Goal: Task Accomplishment & Management: Use online tool/utility

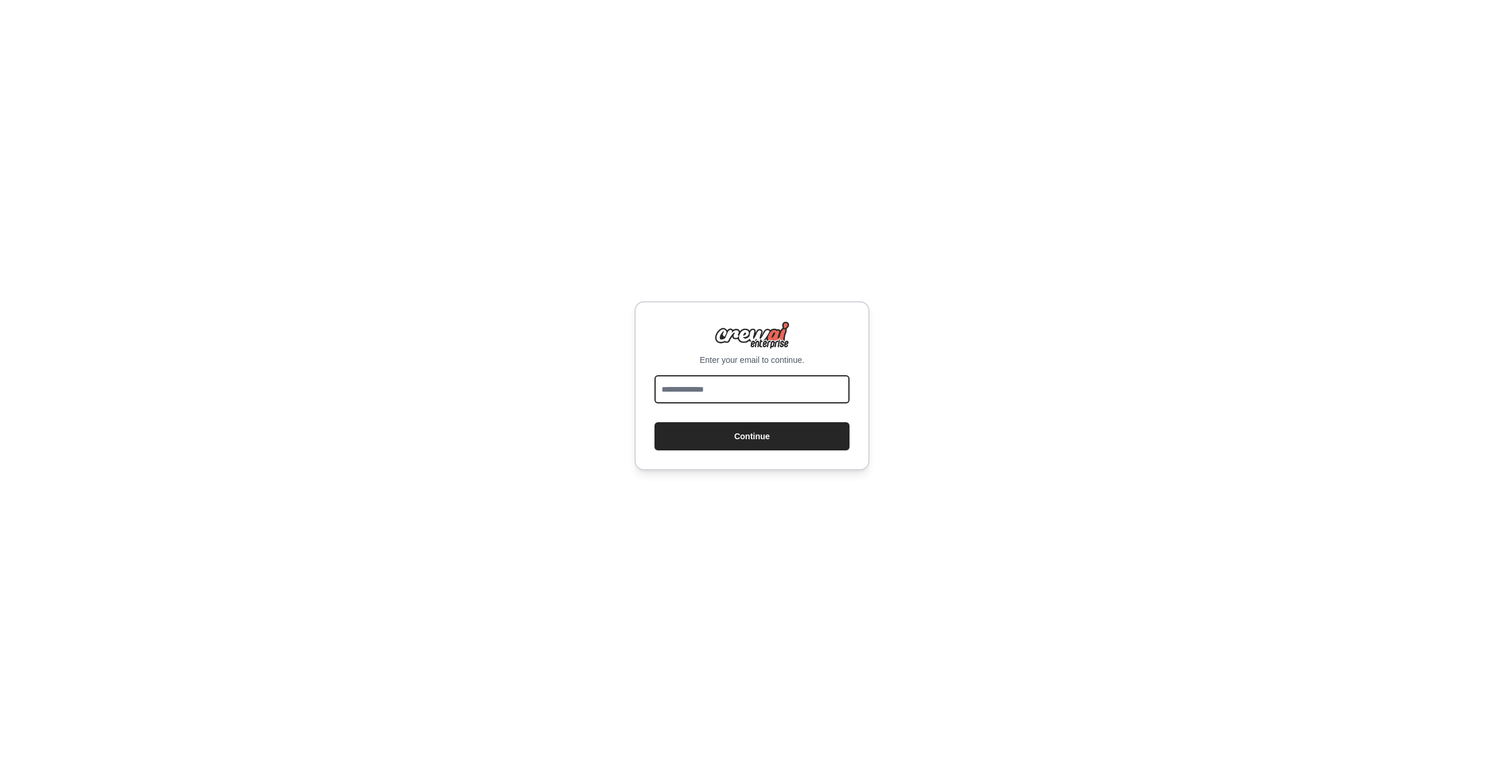
click at [774, 381] on input "email" at bounding box center [752, 389] width 195 height 28
type input "**********"
click at [756, 431] on button "Continue" at bounding box center [752, 436] width 195 height 28
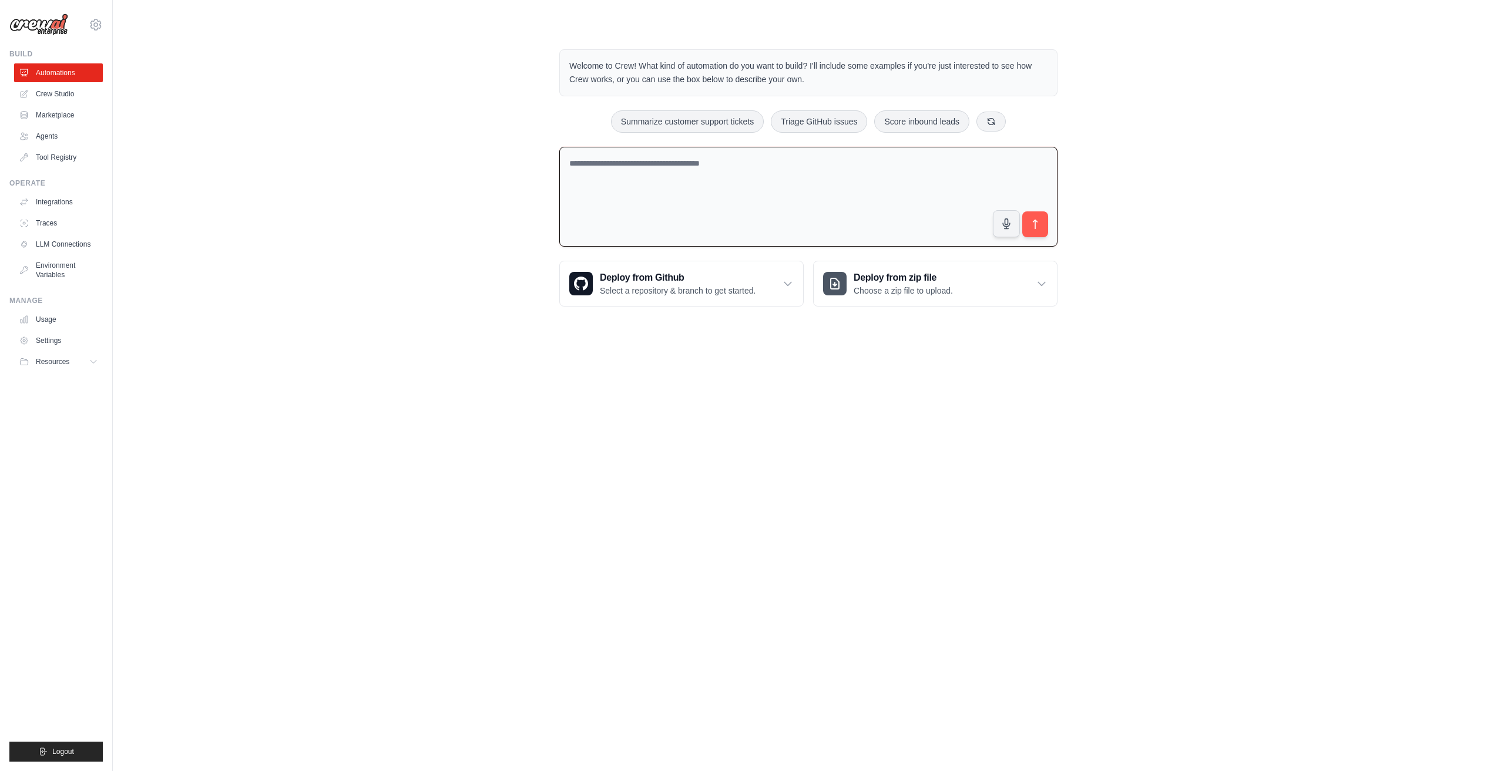
click at [735, 212] on textarea at bounding box center [808, 197] width 498 height 100
click at [453, 211] on div "Welcome to Crew! What kind of automation do you want to build? I'll include som…" at bounding box center [809, 178] width 1354 height 295
click at [68, 92] on link "Crew Studio" at bounding box center [59, 94] width 89 height 19
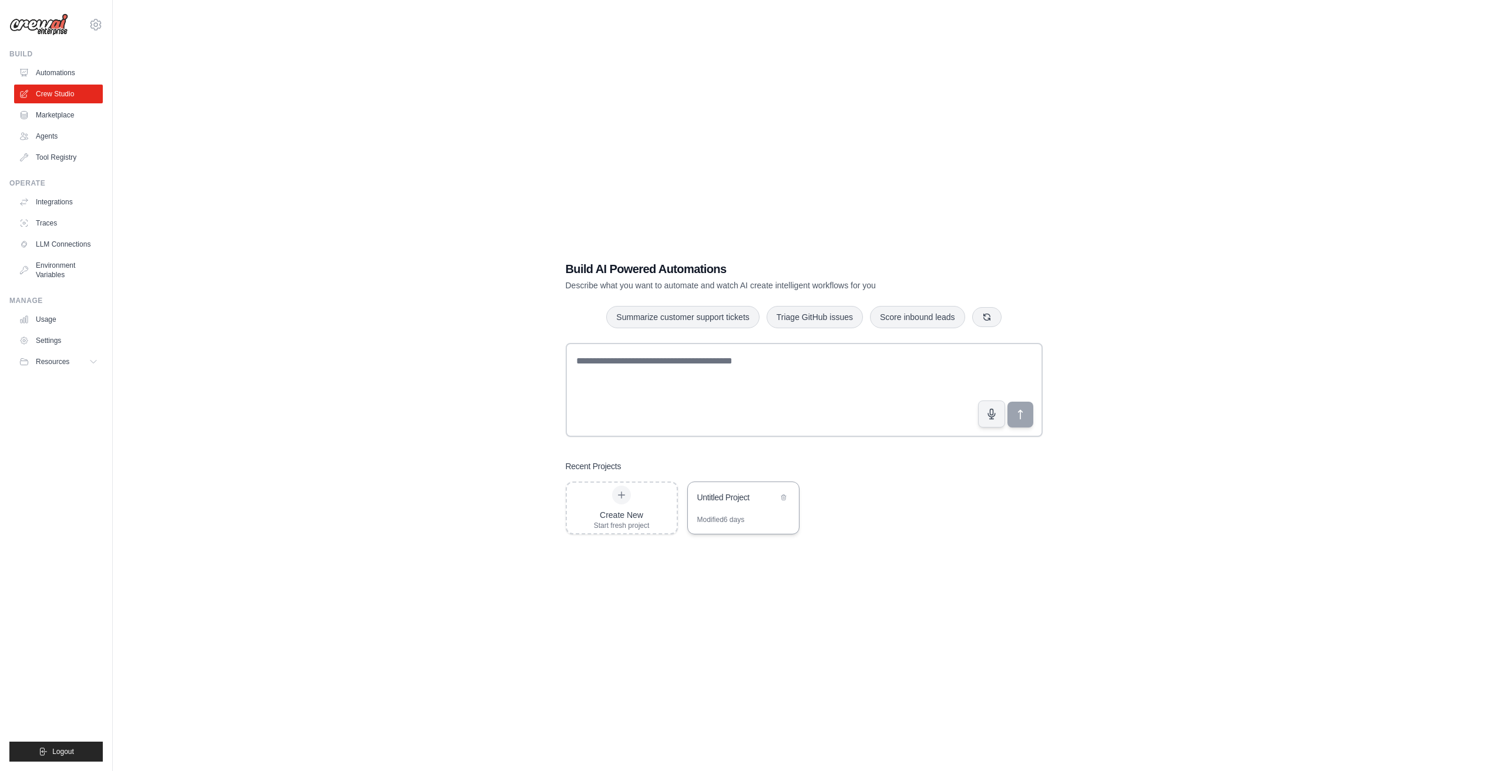
click at [759, 506] on div "Untitled Project" at bounding box center [743, 498] width 111 height 33
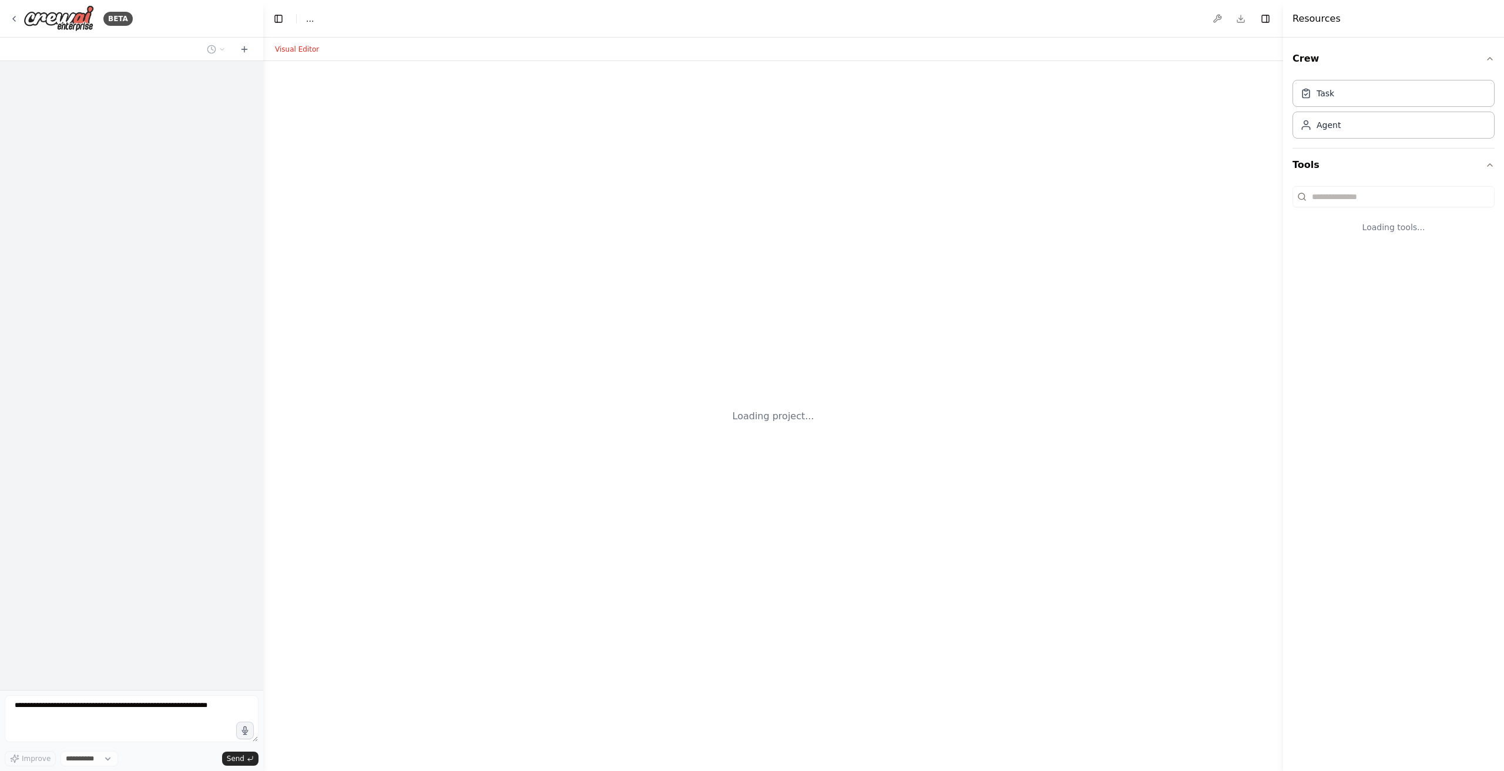
select select "****"
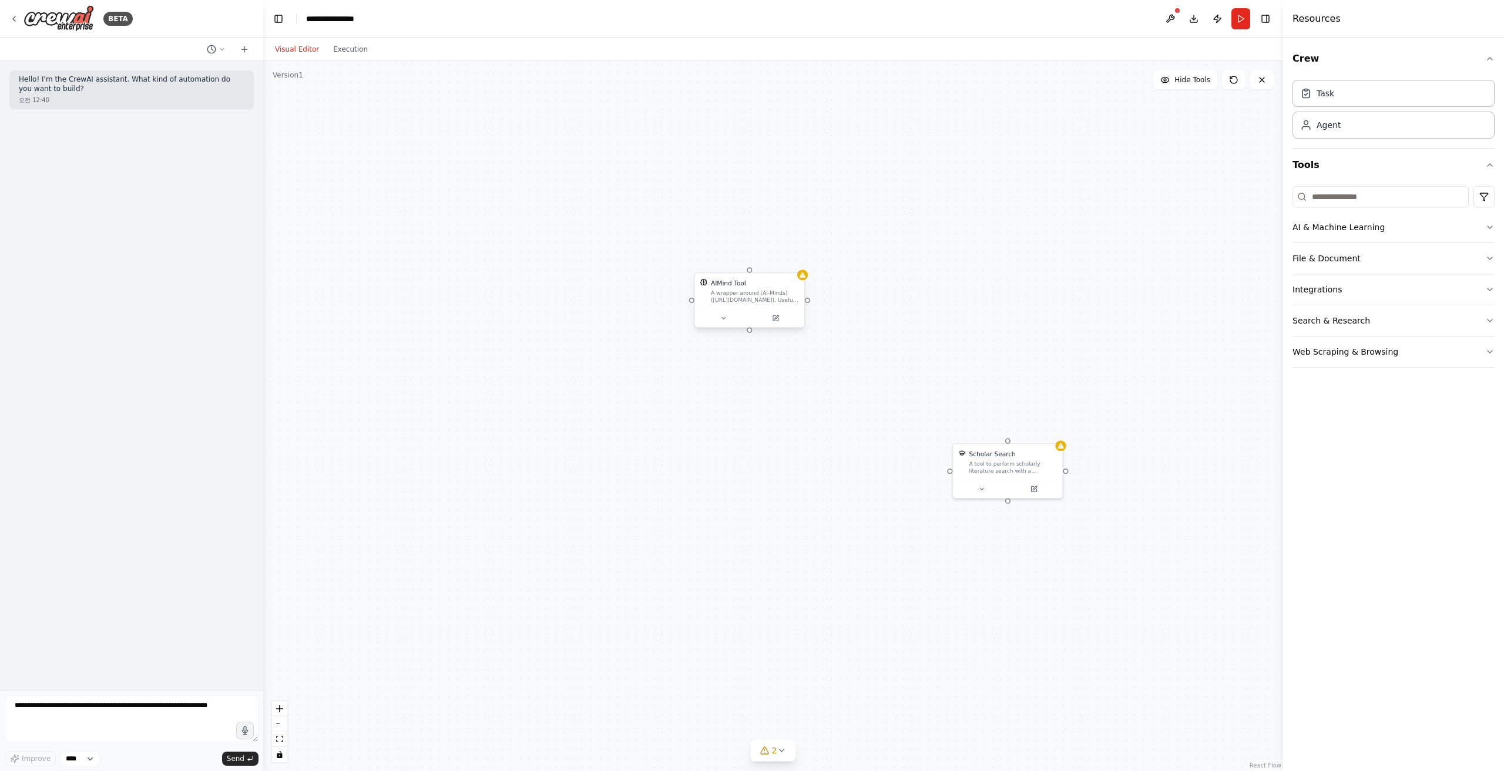
click at [776, 288] on div "AIMind Tool A wrapper around [AI-Minds](https://mindsdb.com/minds). Useful for …" at bounding box center [755, 290] width 88 height 25
click at [793, 266] on button at bounding box center [795, 261] width 15 height 15
click at [1021, 459] on div "A tool to perform scholarly literature search with a search_query." at bounding box center [1013, 465] width 88 height 14
click at [1054, 432] on icon at bounding box center [1053, 430] width 7 height 7
click at [1009, 428] on button "Confirm" at bounding box center [1020, 431] width 42 height 14
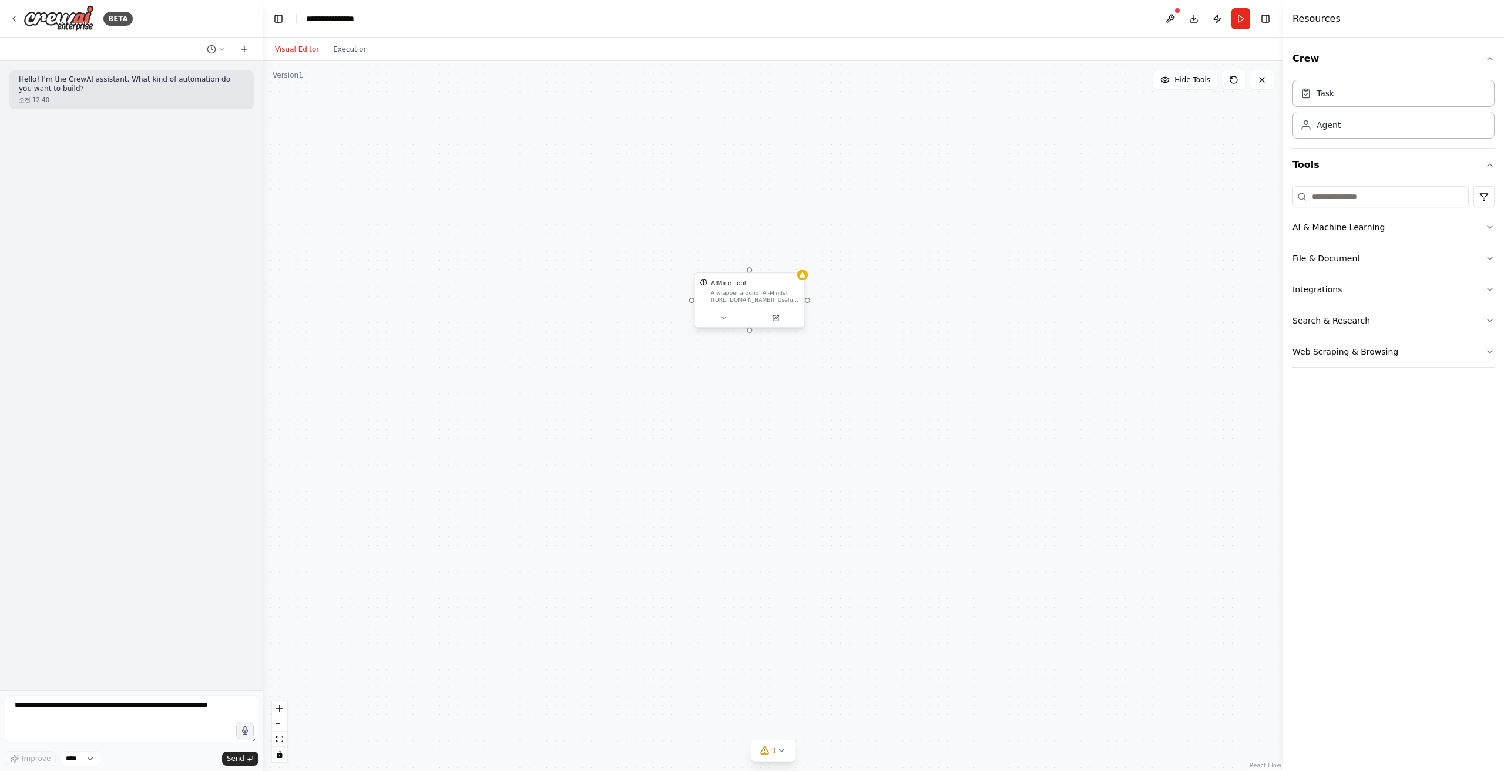
click at [773, 276] on div "AIMind Tool A wrapper around [AI-Minds](https://mindsdb.com/minds). Useful for …" at bounding box center [749, 291] width 109 height 36
click at [797, 260] on icon at bounding box center [795, 261] width 5 height 6
click at [769, 261] on button "Confirm" at bounding box center [762, 261] width 42 height 14
click at [341, 155] on div at bounding box center [773, 416] width 1020 height 710
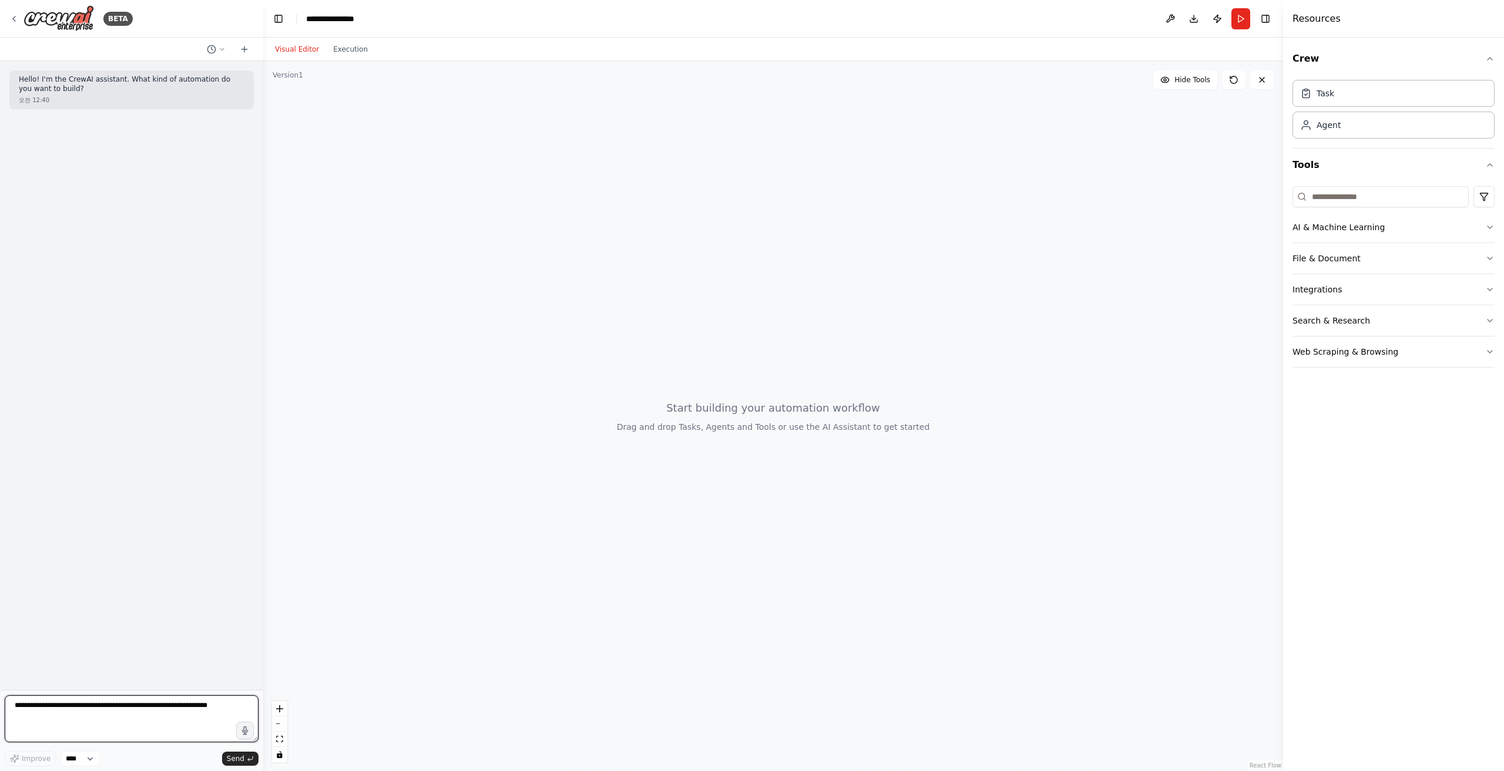
click at [99, 704] on textarea at bounding box center [132, 719] width 254 height 47
click at [235, 600] on div "Hello! I'm the CrewAI assistant. What kind of automation do you want to build? …" at bounding box center [131, 375] width 263 height 629
click at [506, 458] on div at bounding box center [773, 416] width 1020 height 710
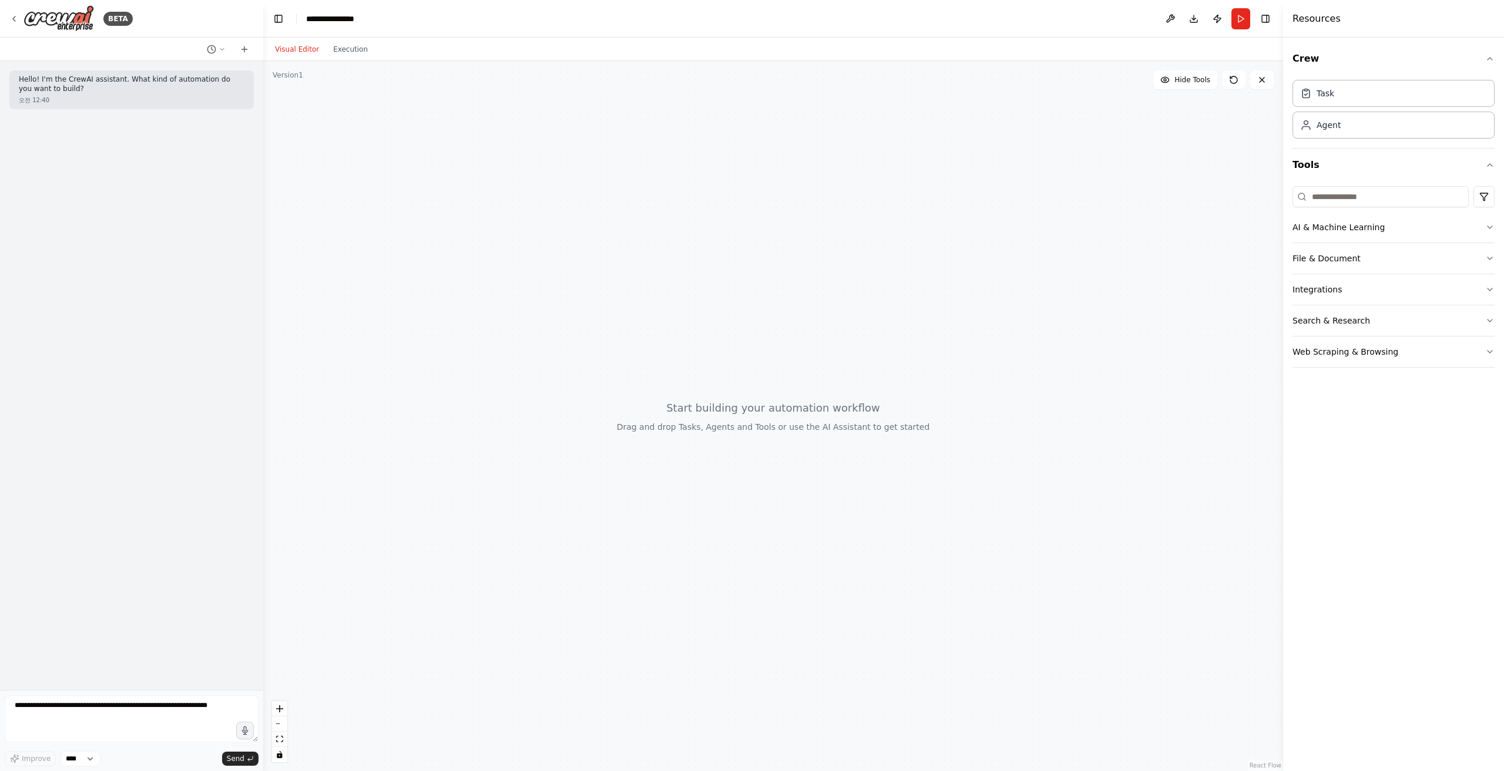
click at [1365, 210] on div "AI & Machine Learning File & Document Integrations Search & Research Web Scrapi…" at bounding box center [1394, 275] width 202 height 186
click at [1341, 233] on button "AI & Machine Learning" at bounding box center [1394, 227] width 202 height 31
click at [1359, 236] on button "AI & Machine Learning" at bounding box center [1394, 227] width 202 height 31
drag, startPoint x: 899, startPoint y: 227, endPoint x: 585, endPoint y: 278, distance: 317.9
click at [673, 261] on div "Goal of the agent" at bounding box center [705, 258] width 65 height 5
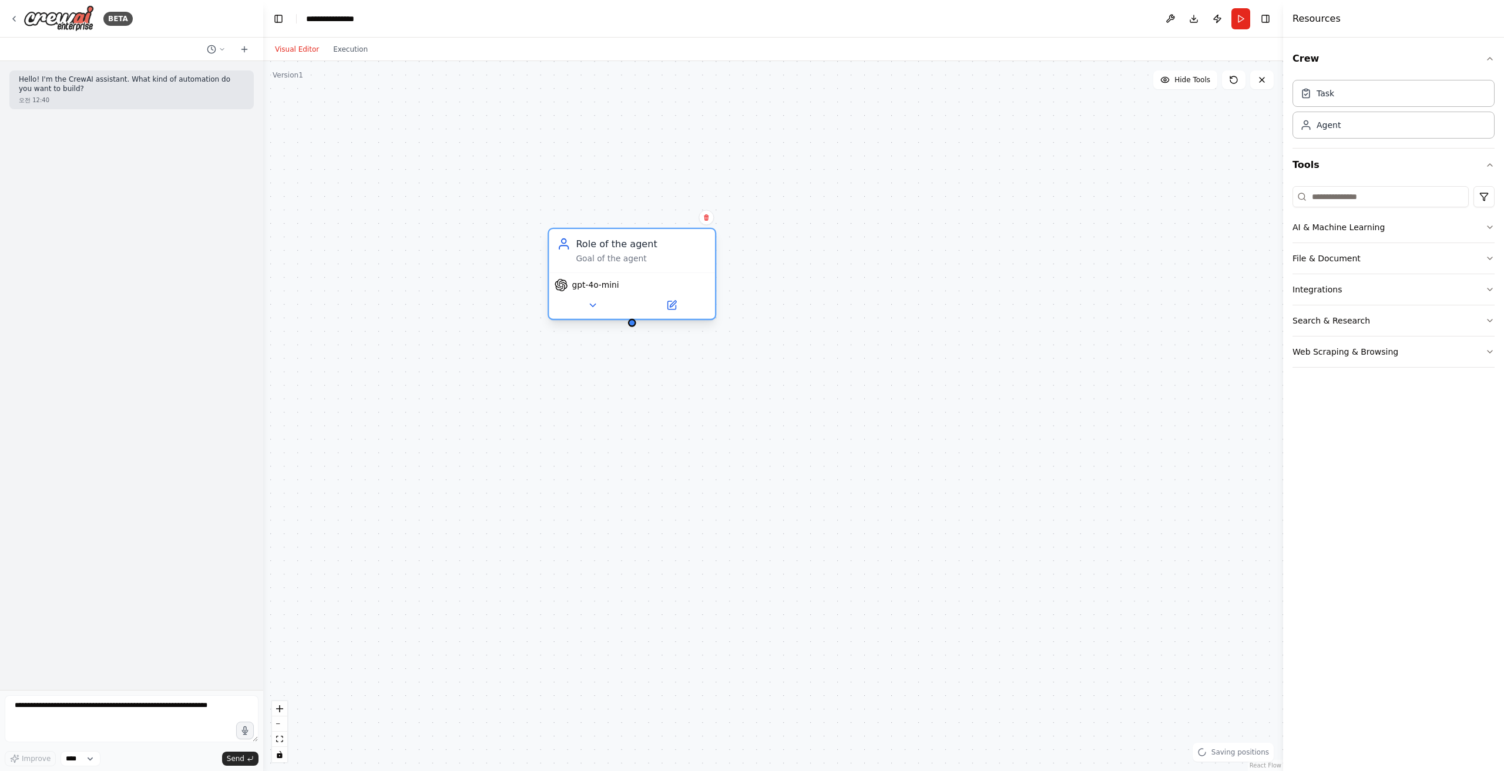
click at [590, 288] on span "gpt-4o-mini" at bounding box center [595, 285] width 47 height 11
click at [585, 303] on button at bounding box center [593, 305] width 76 height 16
click at [704, 370] on input "**********" at bounding box center [683, 366] width 246 height 24
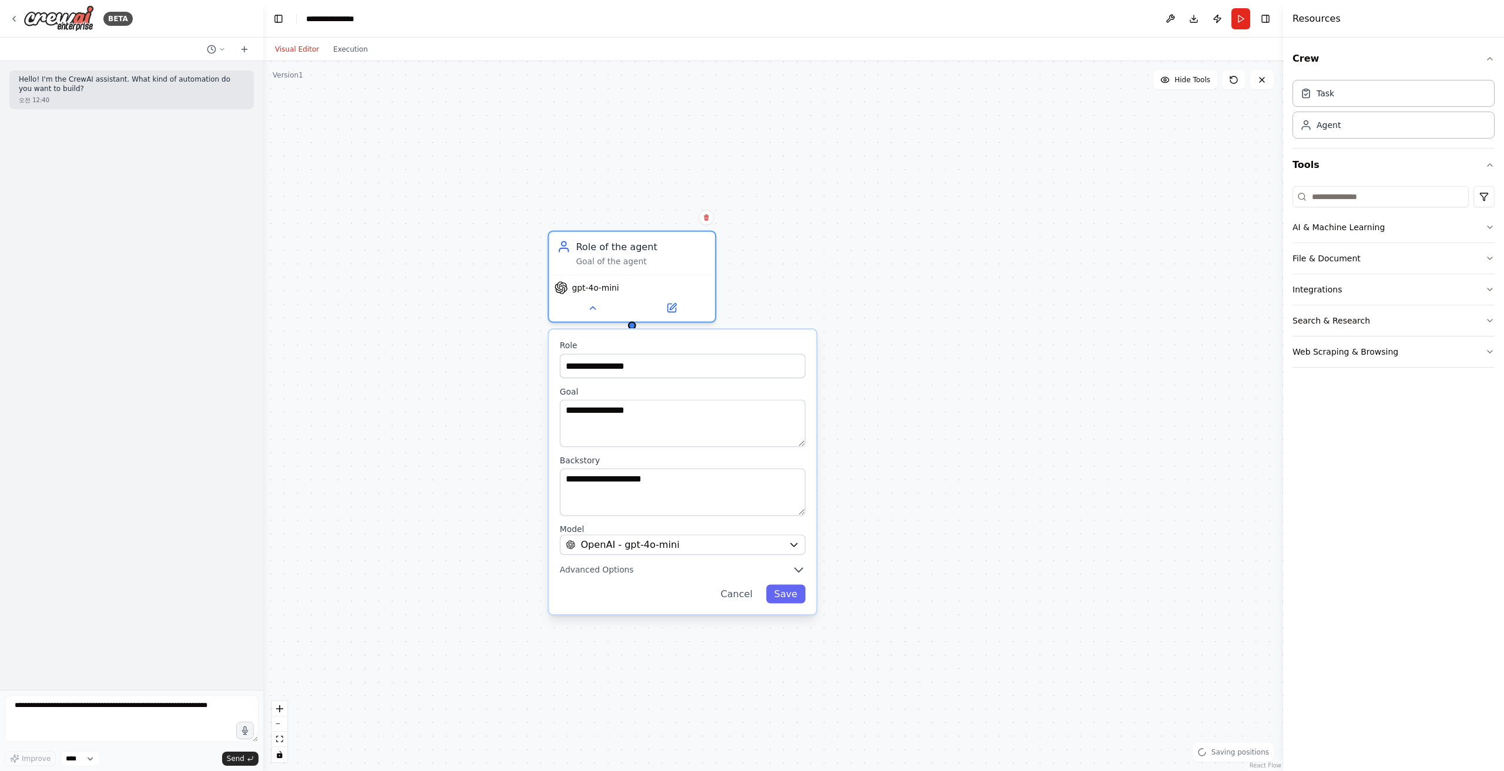
click at [674, 448] on div "**********" at bounding box center [682, 472] width 267 height 285
click at [678, 486] on textarea "**********" at bounding box center [683, 492] width 246 height 47
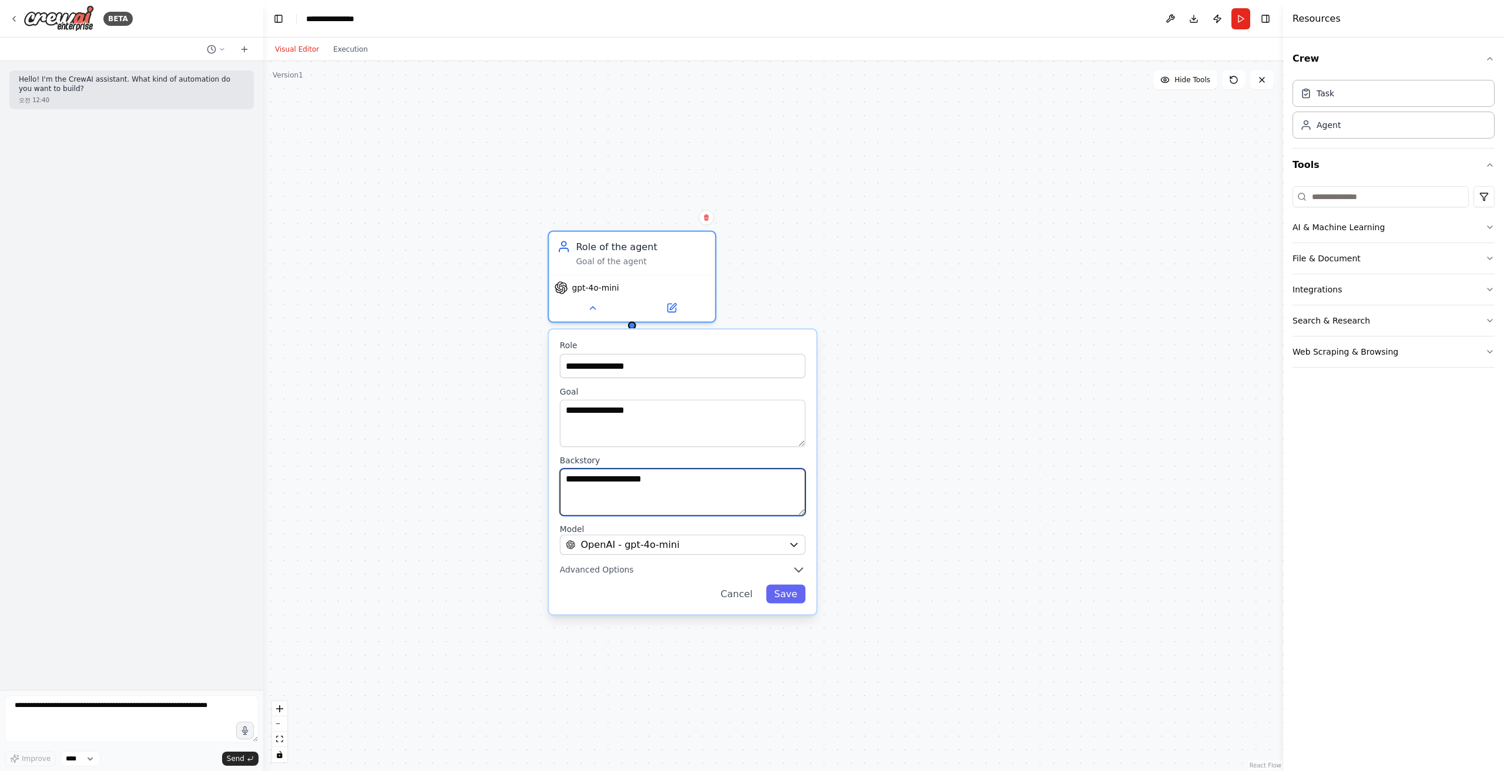
click at [678, 486] on textarea "**********" at bounding box center [683, 492] width 246 height 47
click at [681, 506] on textarea "**********" at bounding box center [683, 492] width 246 height 47
click at [674, 546] on span "OpenAI - gpt-4o-mini" at bounding box center [629, 545] width 99 height 14
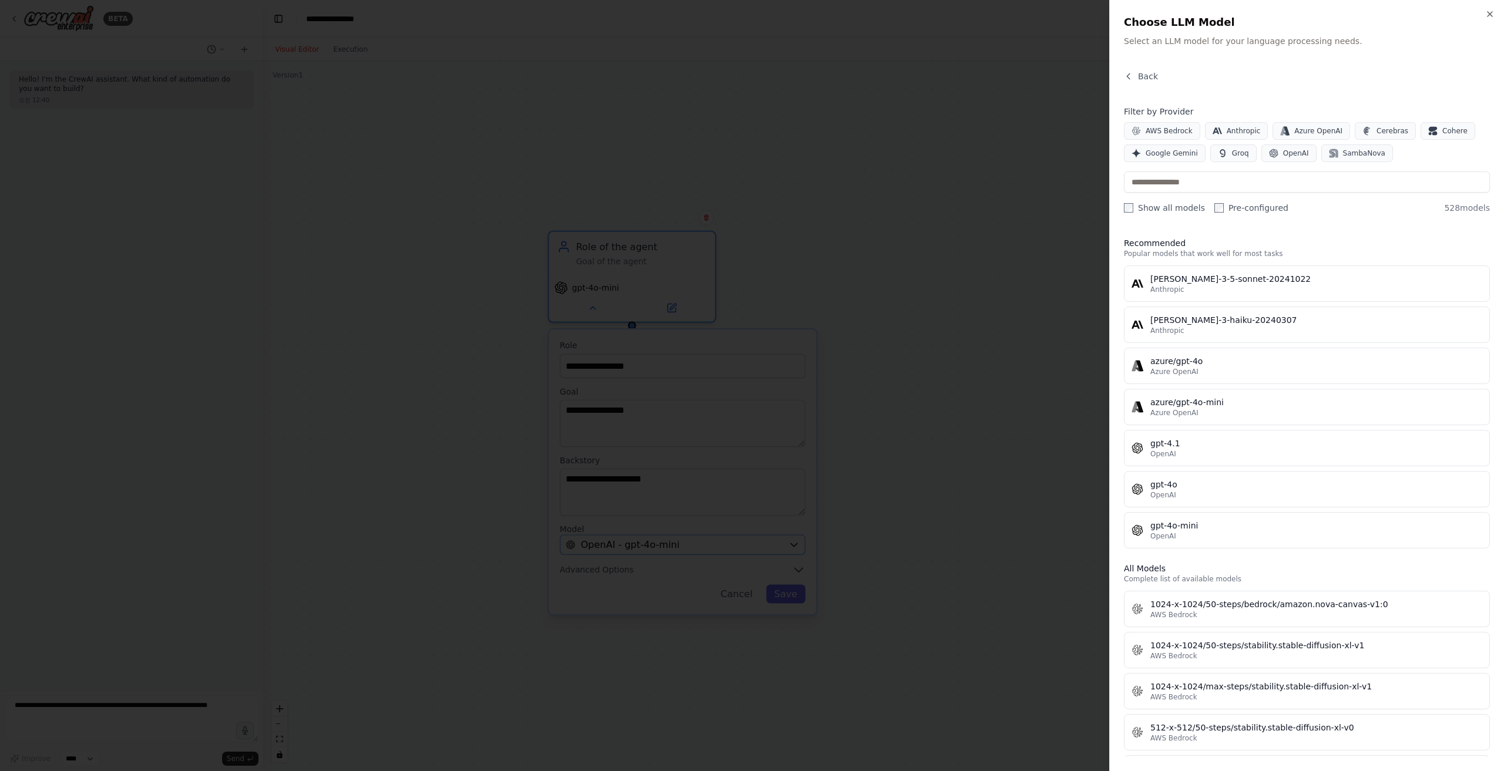
click at [674, 546] on div at bounding box center [752, 385] width 1504 height 771
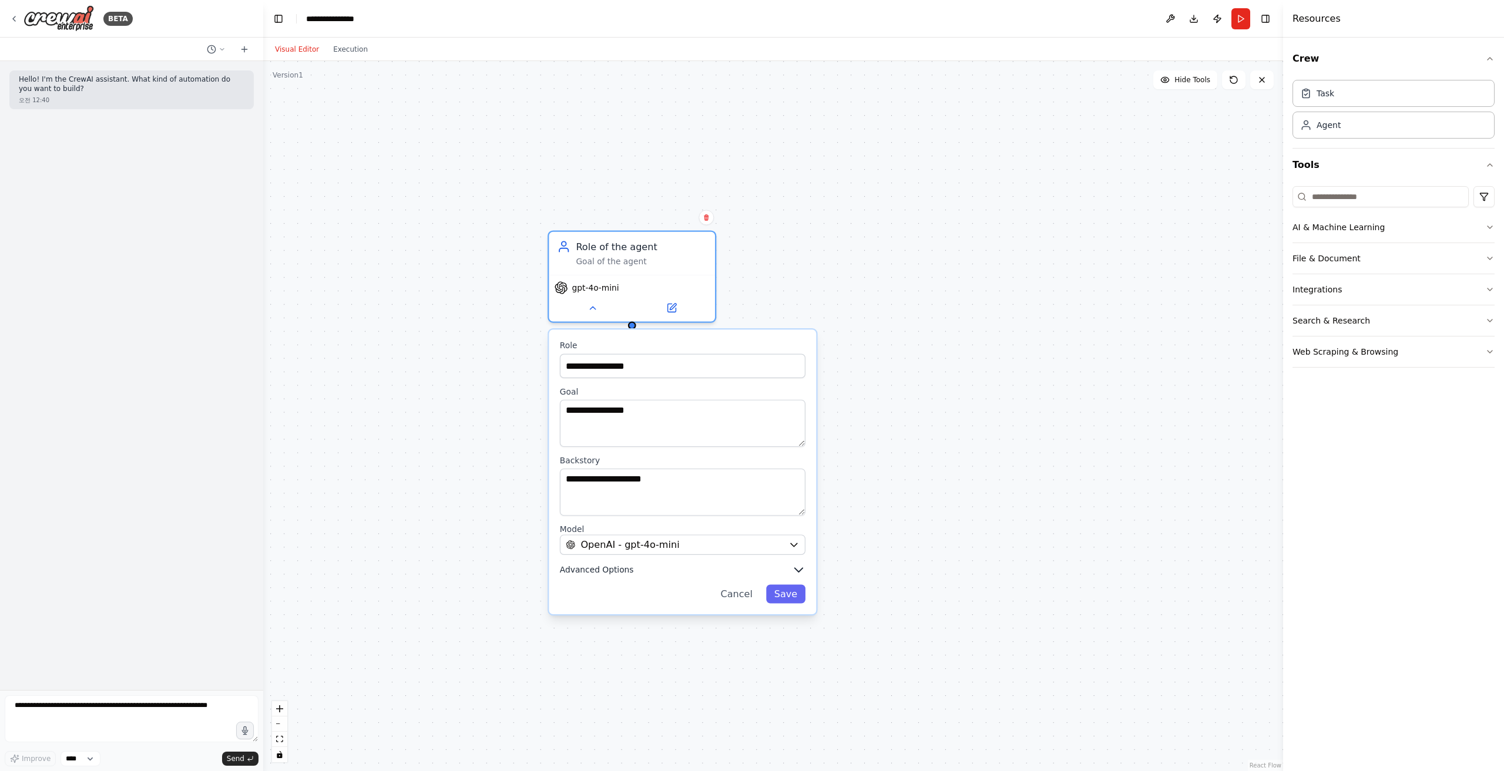
click at [610, 568] on span "Advanced Options" at bounding box center [597, 570] width 74 height 11
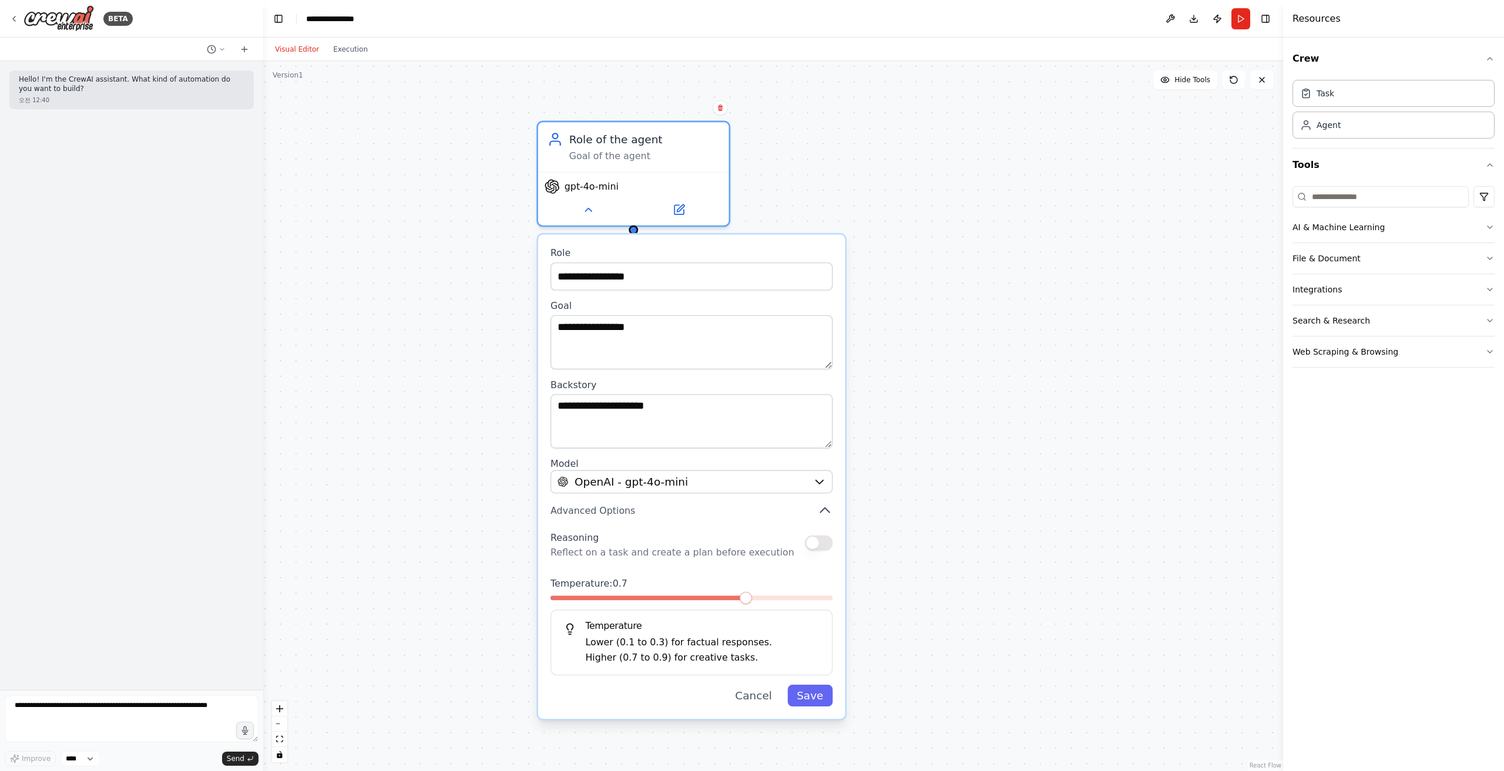
click at [909, 629] on div "**********" at bounding box center [773, 416] width 1020 height 710
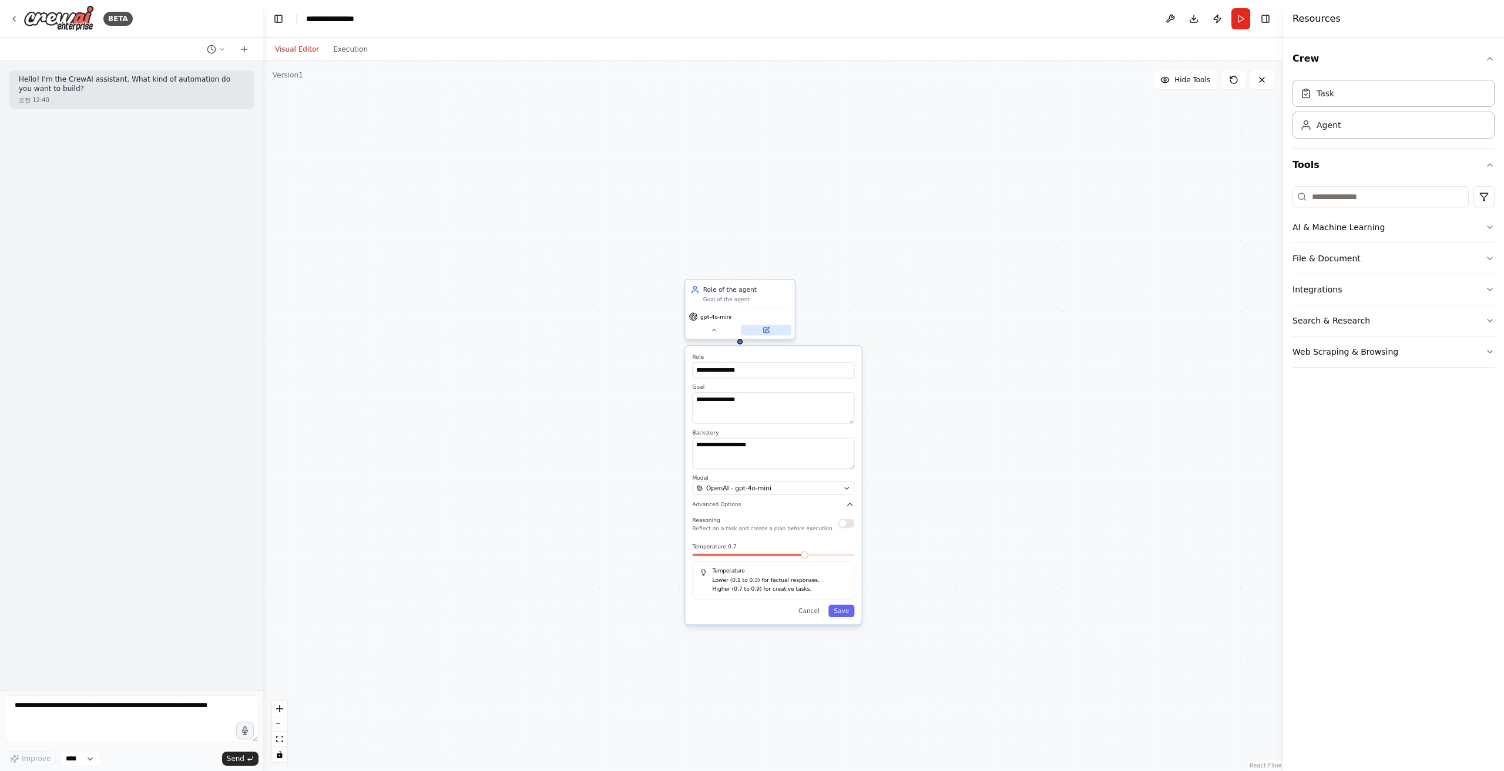
click at [763, 334] on icon at bounding box center [766, 330] width 7 height 7
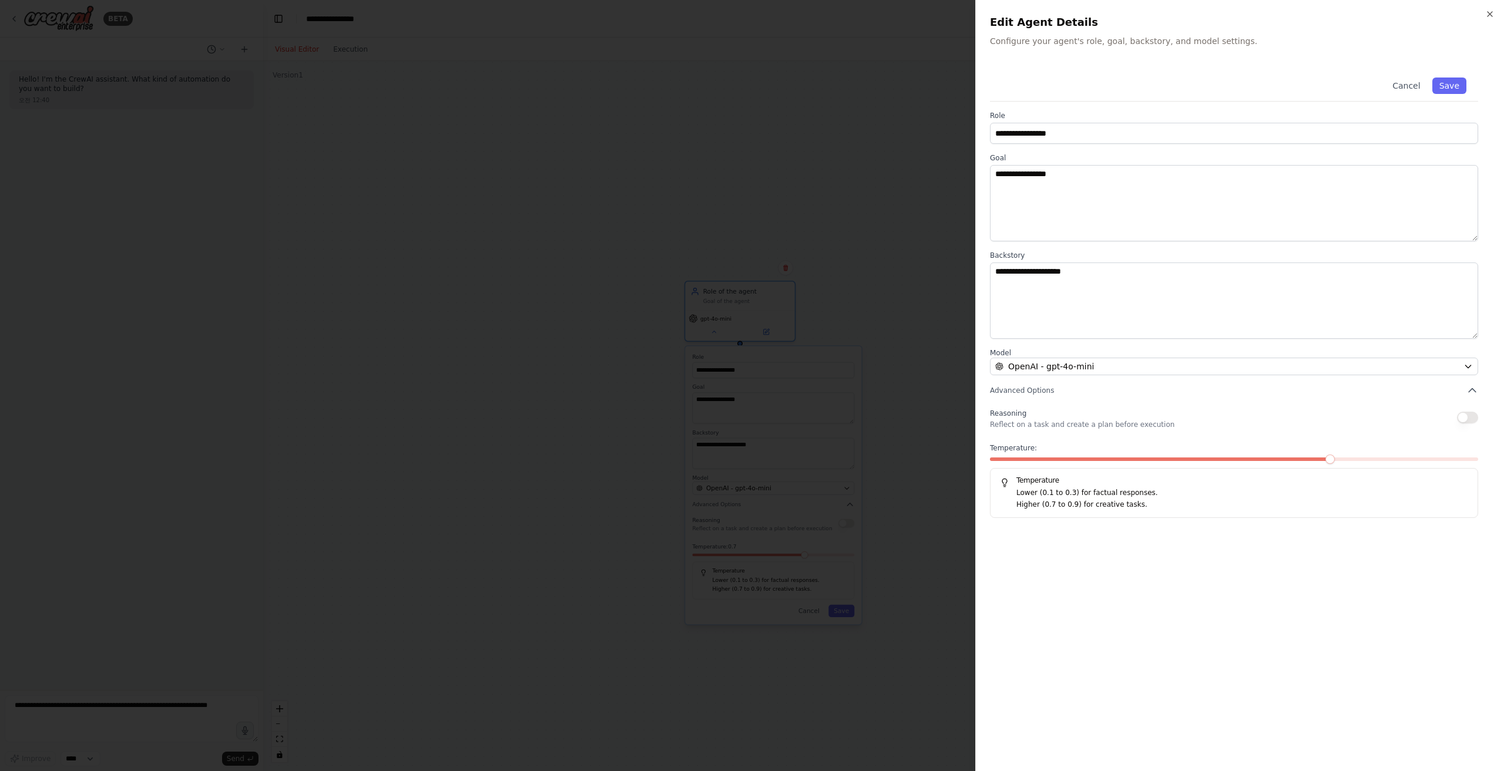
click at [826, 334] on div at bounding box center [752, 385] width 1504 height 771
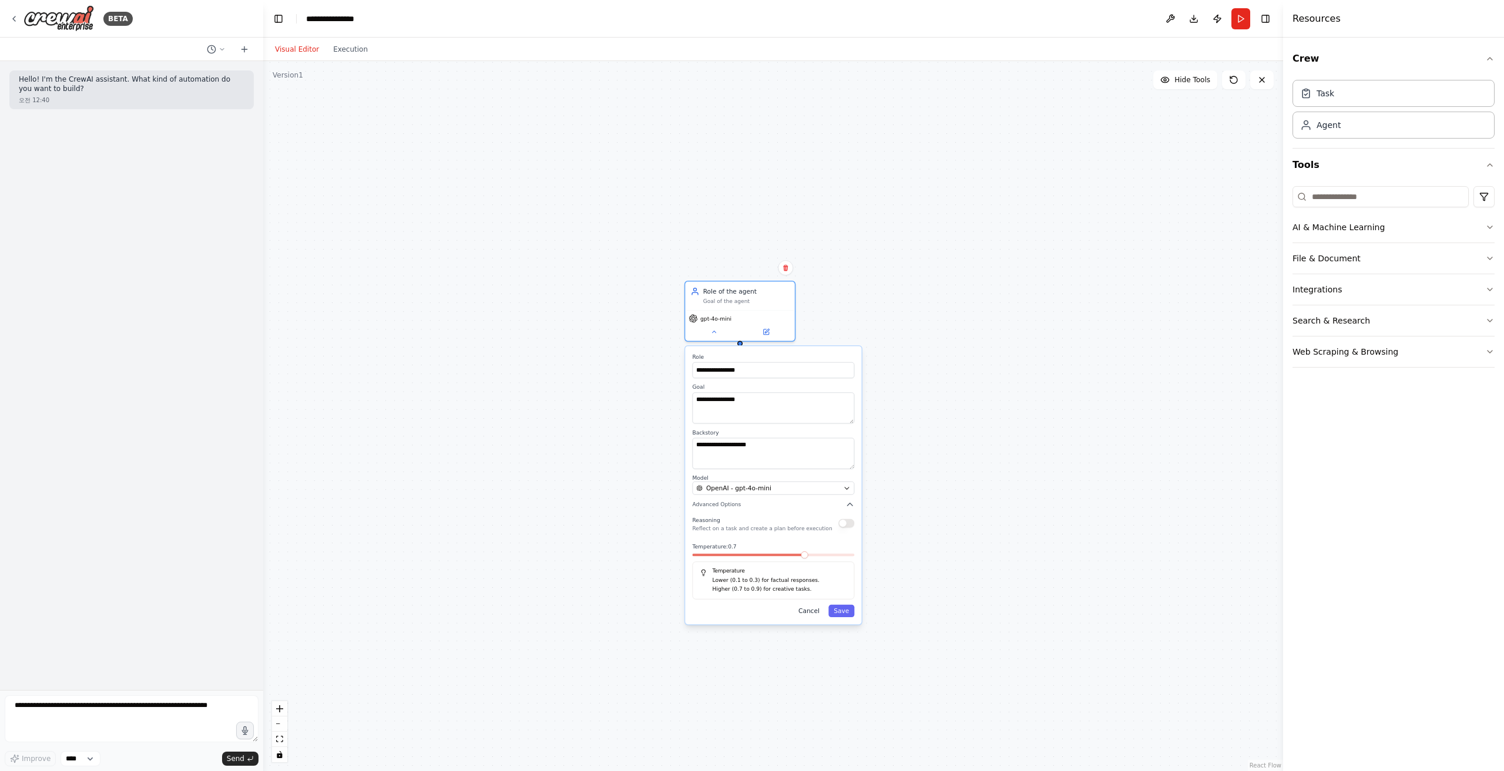
click at [817, 607] on button "Cancel" at bounding box center [809, 611] width 32 height 12
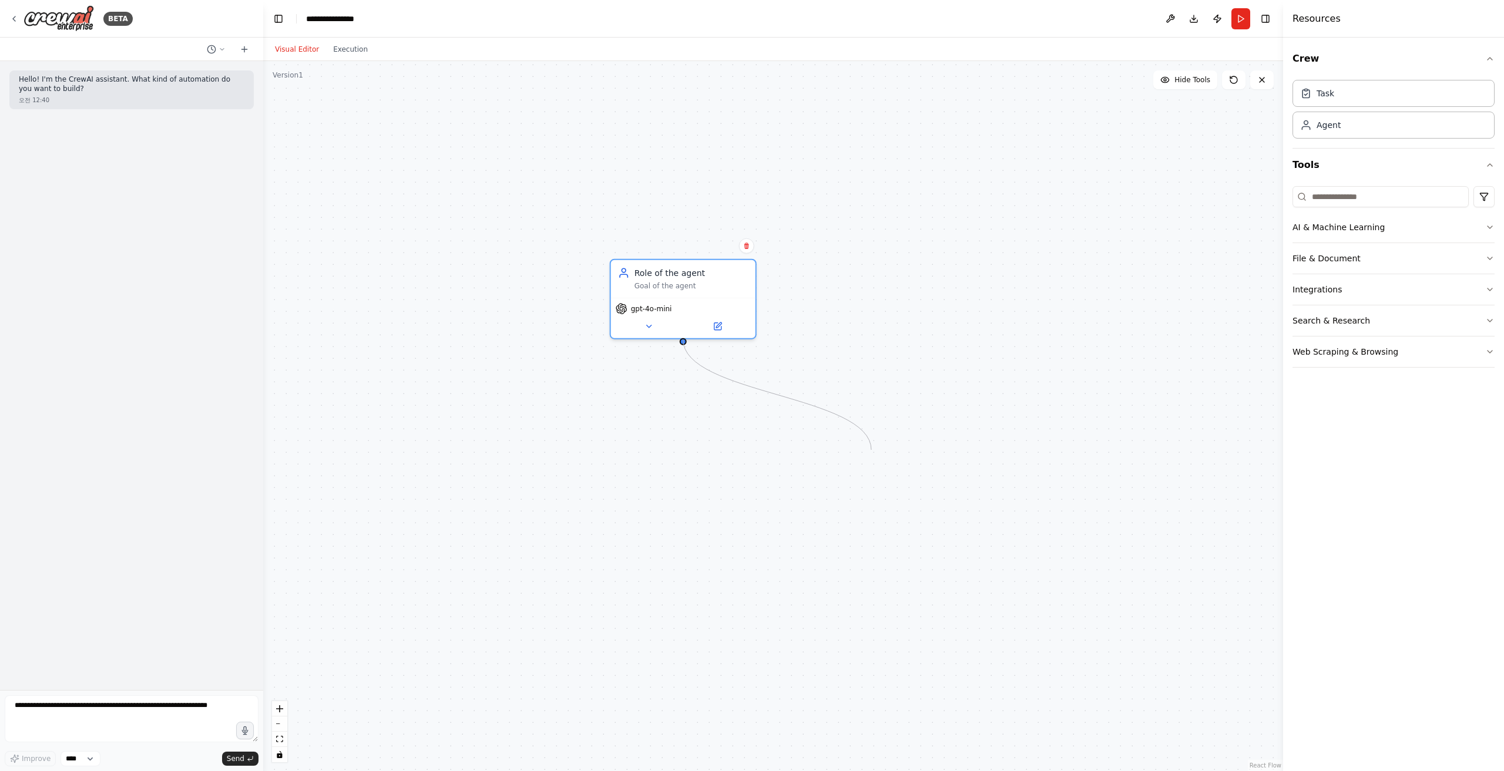
drag, startPoint x: 683, startPoint y: 343, endPoint x: 871, endPoint y: 450, distance: 217.1
click at [871, 450] on div "Role of the agent Goal of the agent gpt-4o-mini" at bounding box center [773, 416] width 1020 height 710
click at [1320, 254] on button "File & Document" at bounding box center [1394, 258] width 202 height 31
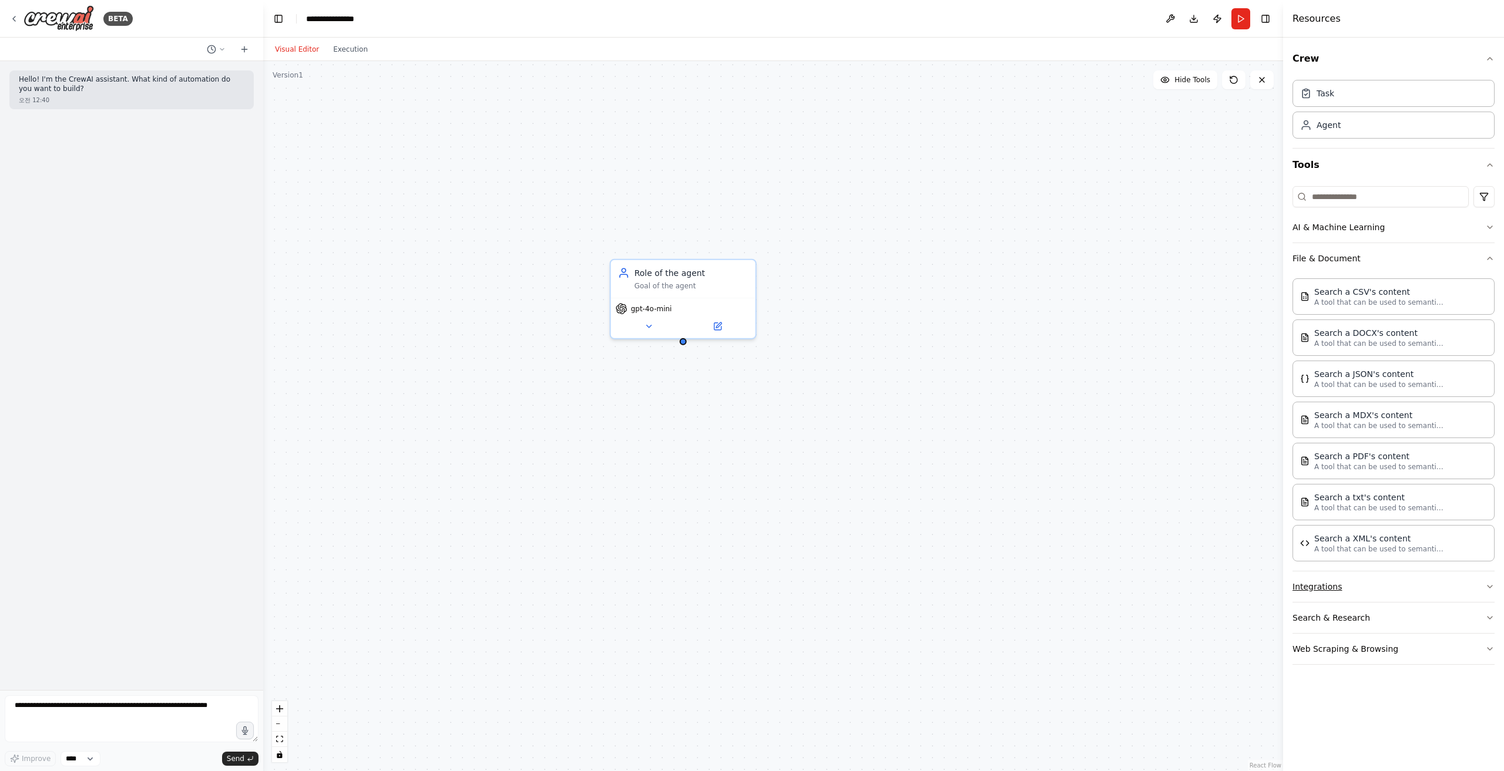
click at [1334, 590] on button "Integrations" at bounding box center [1394, 587] width 202 height 31
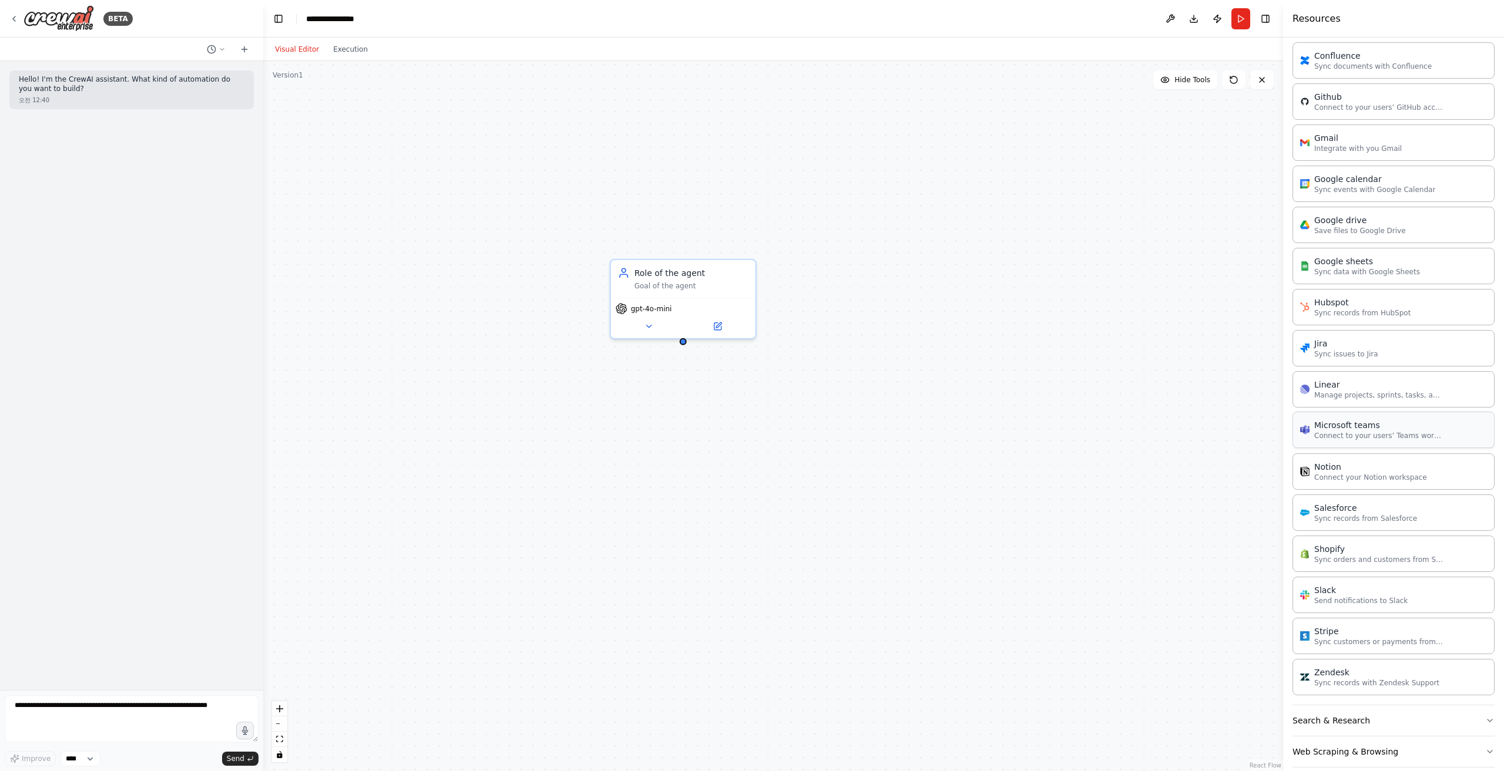
scroll to position [703, 0]
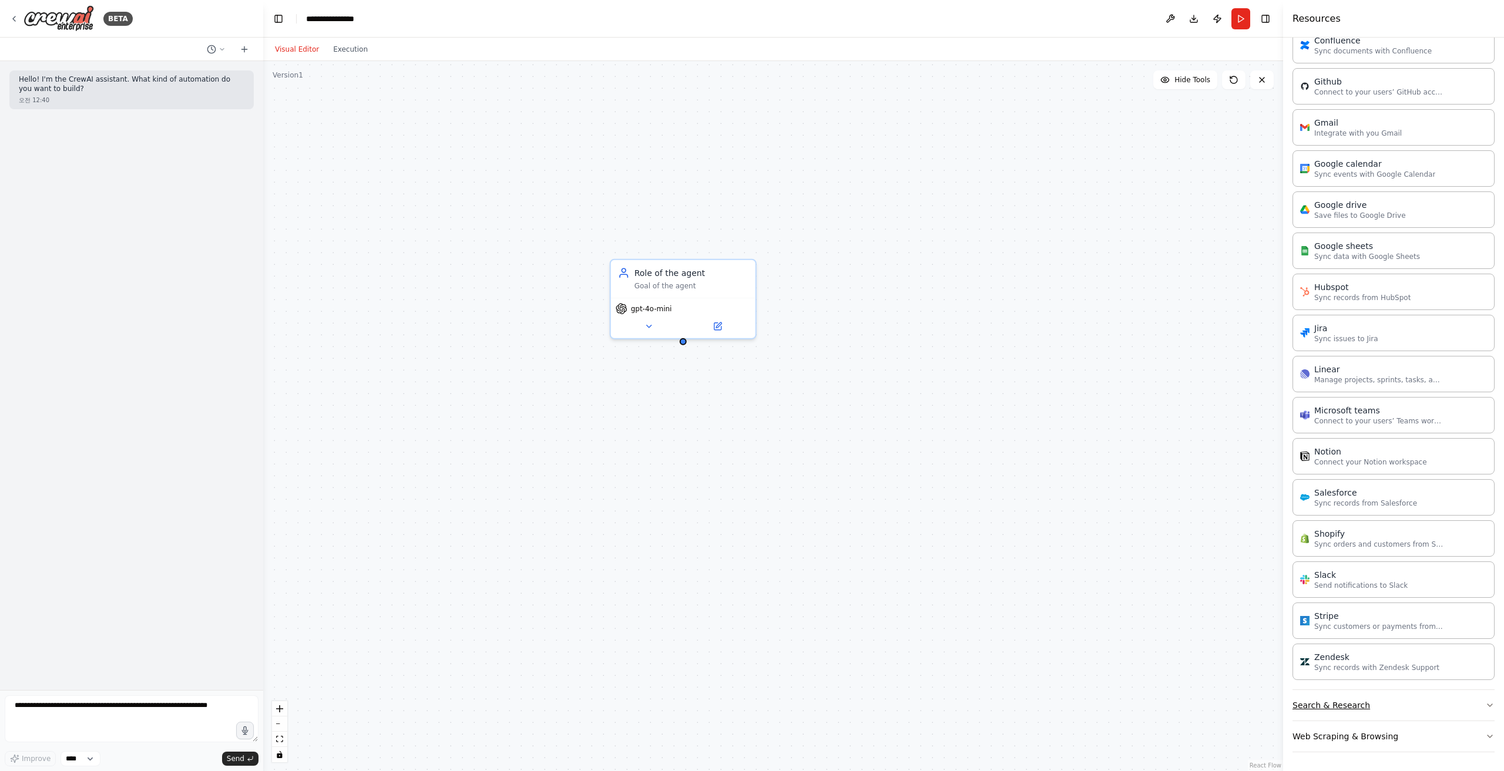
click at [1360, 704] on button "Search & Research" at bounding box center [1394, 705] width 202 height 31
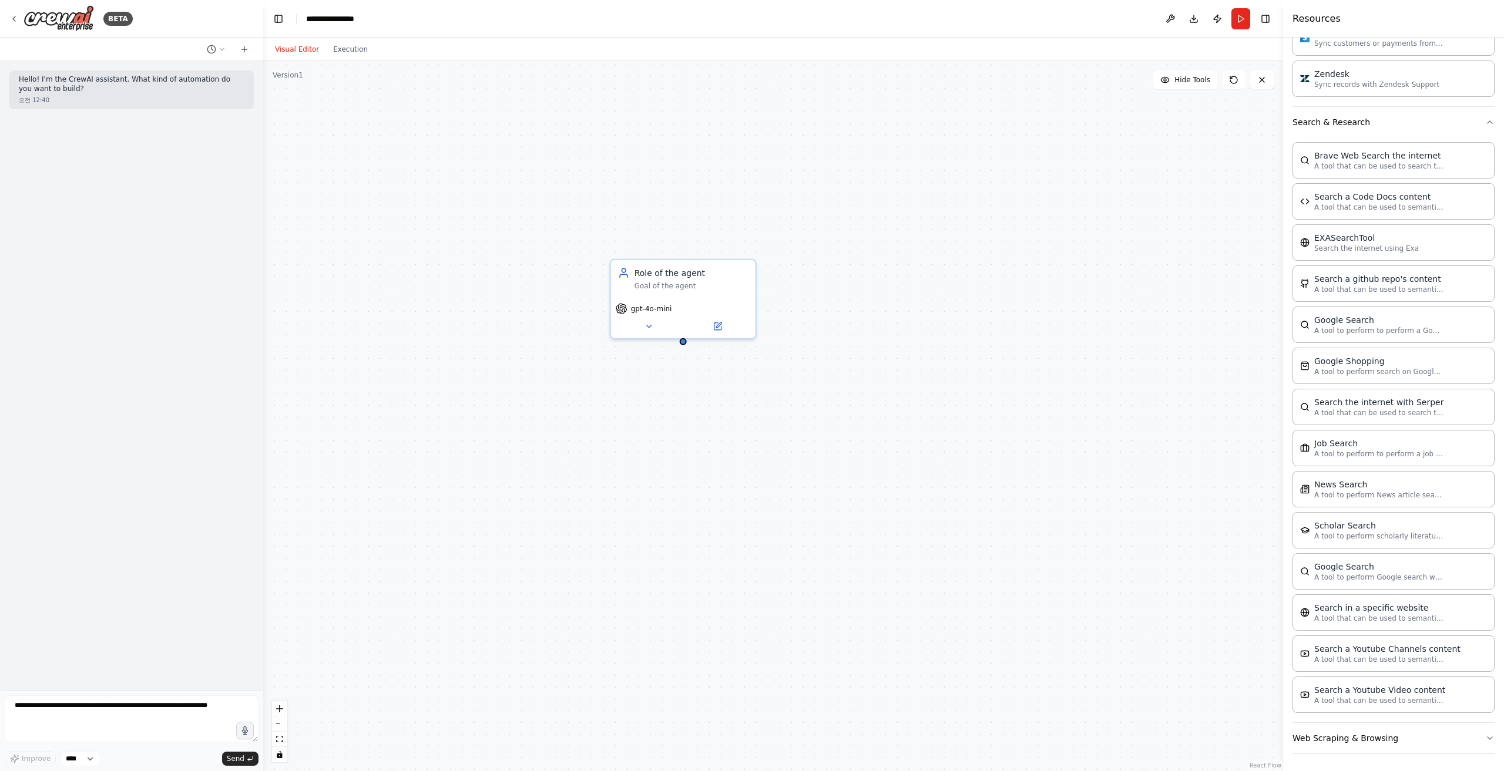
scroll to position [1288, 0]
drag, startPoint x: 1119, startPoint y: 530, endPoint x: 774, endPoint y: 249, distance: 444.3
click at [797, 267] on div "A tool to perform Google search with a search_query." at bounding box center [855, 276] width 116 height 19
drag, startPoint x: 816, startPoint y: 239, endPoint x: 720, endPoint y: 236, distance: 95.8
click at [745, 179] on div "Google Search" at bounding box center [721, 177] width 60 height 12
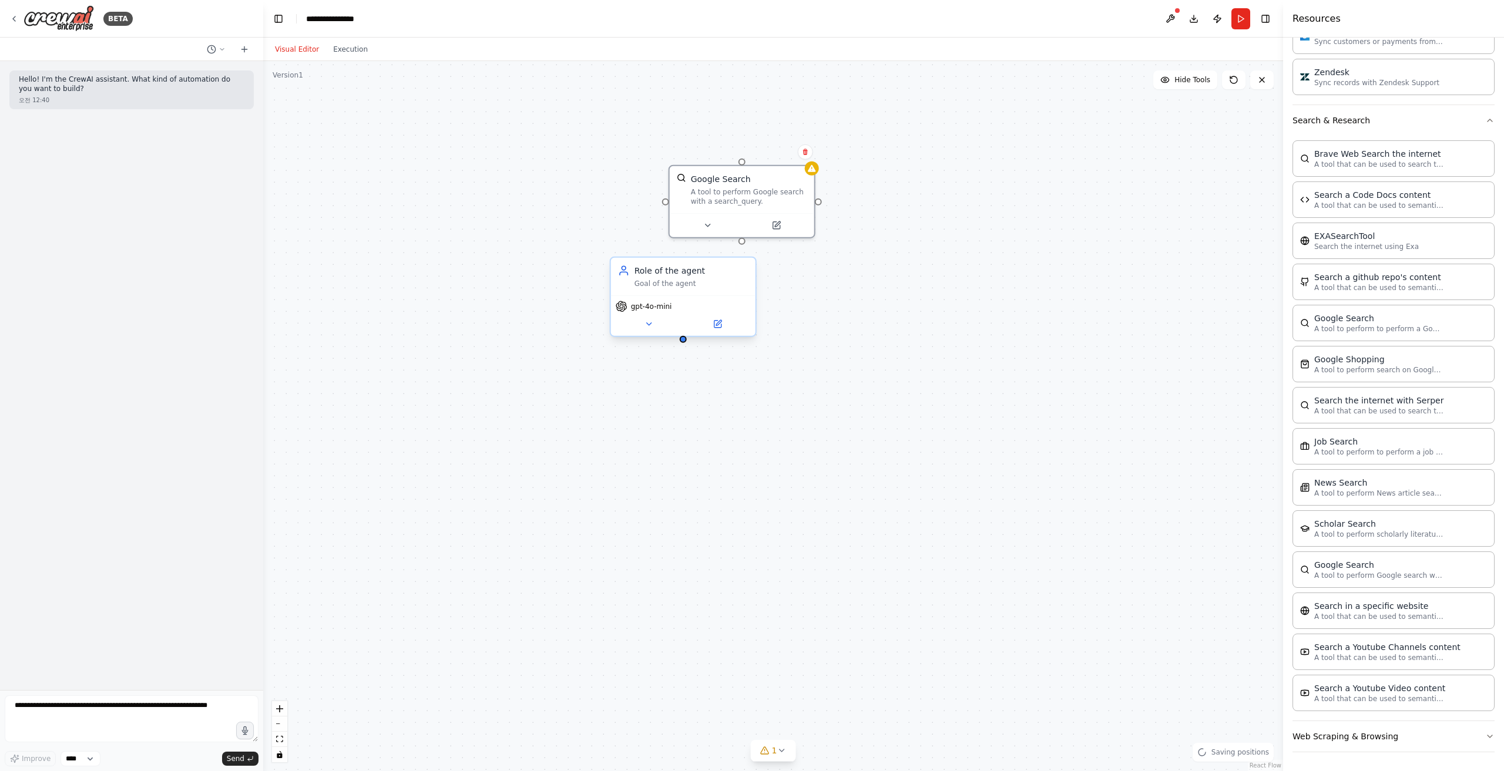
click at [699, 280] on div "Goal of the agent" at bounding box center [692, 283] width 114 height 9
click at [724, 224] on button at bounding box center [707, 223] width 66 height 14
click at [756, 209] on div "Google Search A tool to perform Google search with a search_query." at bounding box center [742, 187] width 145 height 47
drag, startPoint x: 741, startPoint y: 242, endPoint x: 659, endPoint y: 270, distance: 86.8
click at [659, 270] on div "Role of the agent Goal of the agent gpt-4o-mini Google Search A tool to perform…" at bounding box center [826, 485] width 1020 height 710
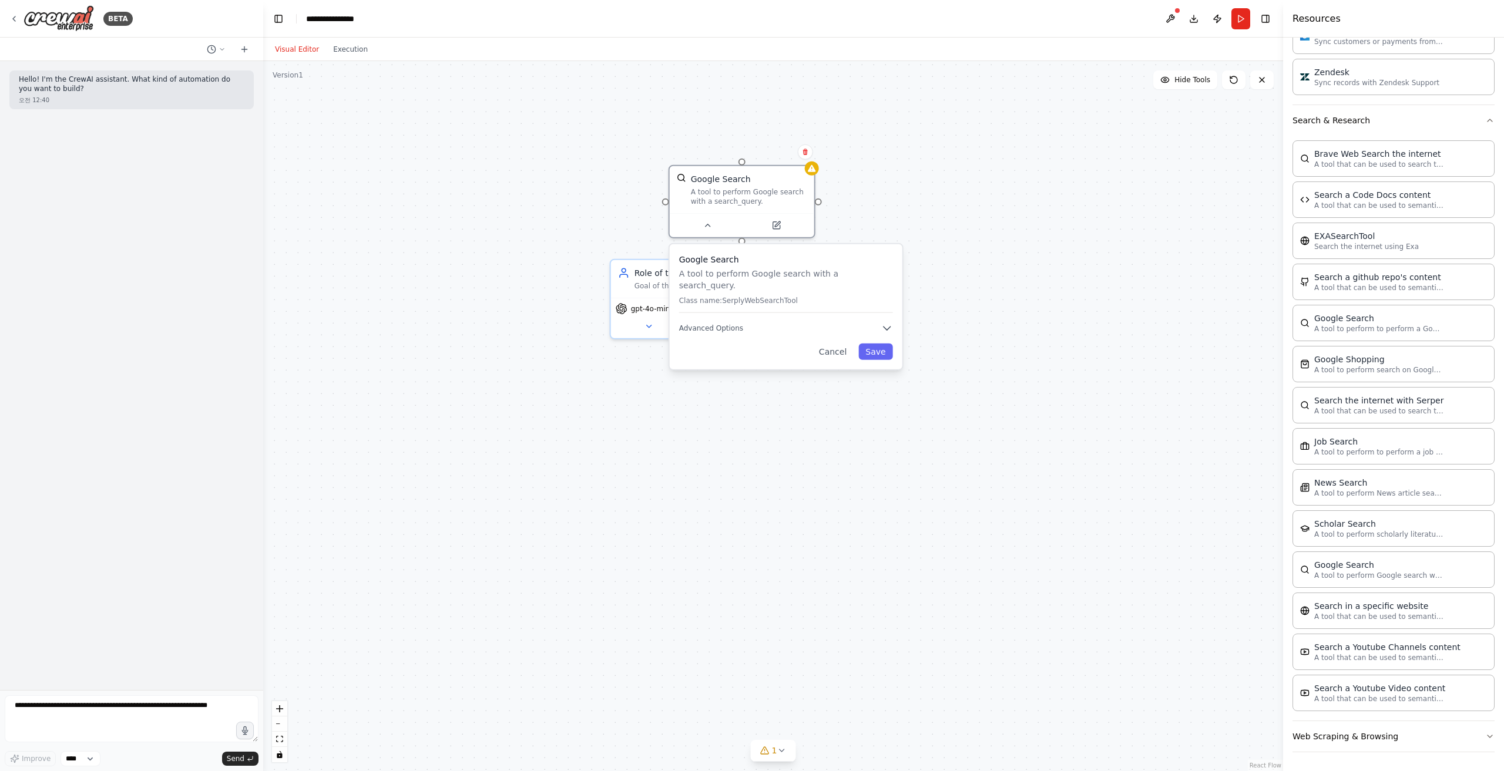
click at [1148, 477] on div "Role of the agent Goal of the agent gpt-4o-mini Google Search A tool to perform…" at bounding box center [773, 416] width 1020 height 710
click at [829, 345] on button "Cancel" at bounding box center [834, 352] width 42 height 16
drag, startPoint x: 743, startPoint y: 243, endPoint x: 690, endPoint y: 318, distance: 91.5
click at [690, 318] on div "Role of the agent Goal of the agent gpt-4o-mini Google Search A tool to perform…" at bounding box center [773, 416] width 1020 height 710
drag, startPoint x: 688, startPoint y: 317, endPoint x: 627, endPoint y: 418, distance: 117.8
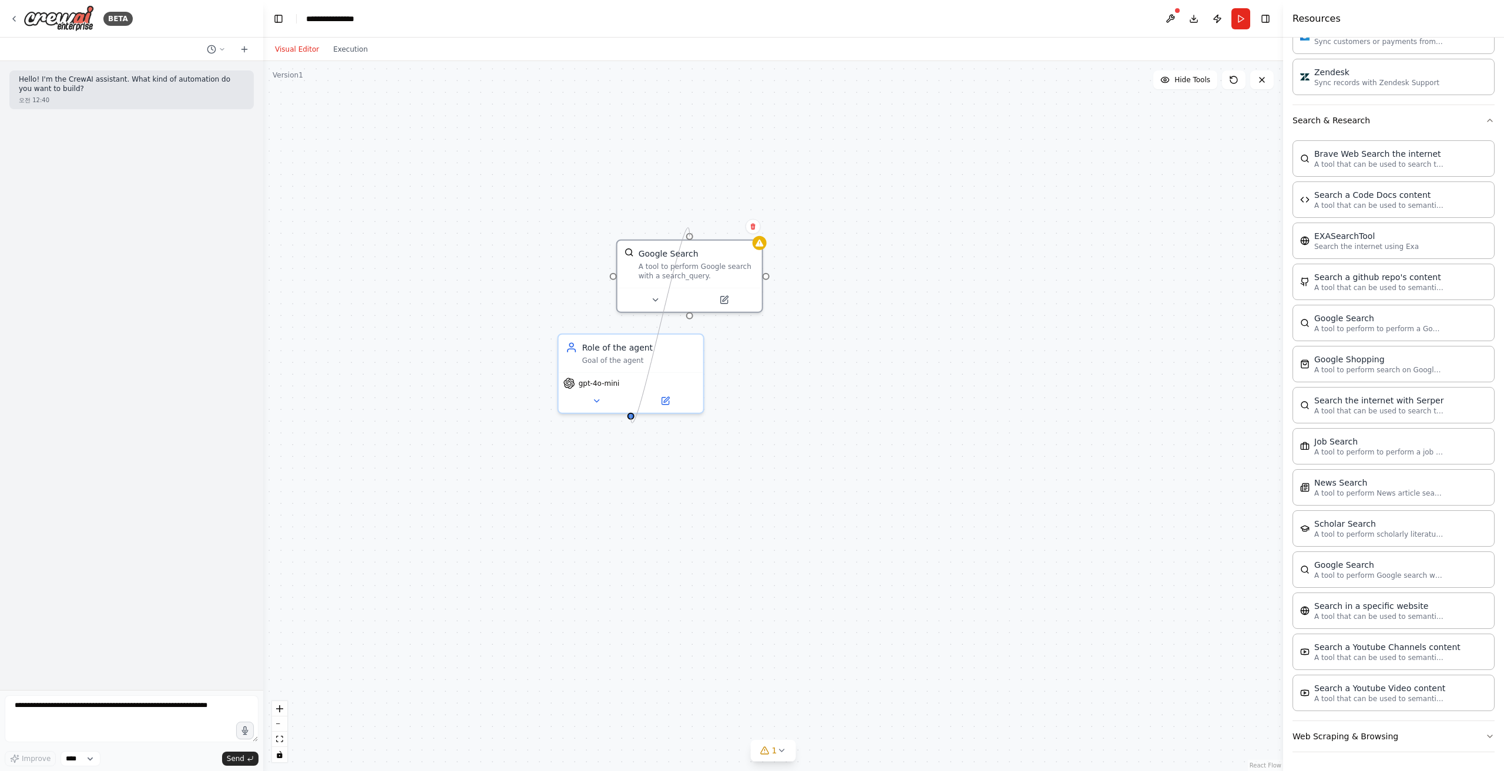
click at [627, 418] on div "Role of the agent Goal of the agent gpt-4o-mini Google Search A tool to perform…" at bounding box center [774, 559] width 1020 height 710
drag, startPoint x: 697, startPoint y: 271, endPoint x: 629, endPoint y: 508, distance: 246.4
click at [629, 508] on div "A tool to perform Google search with a search_query." at bounding box center [626, 504] width 116 height 19
click at [641, 357] on div "Goal of the agent" at bounding box center [639, 358] width 114 height 9
drag, startPoint x: 665, startPoint y: 494, endPoint x: 673, endPoint y: 496, distance: 8.6
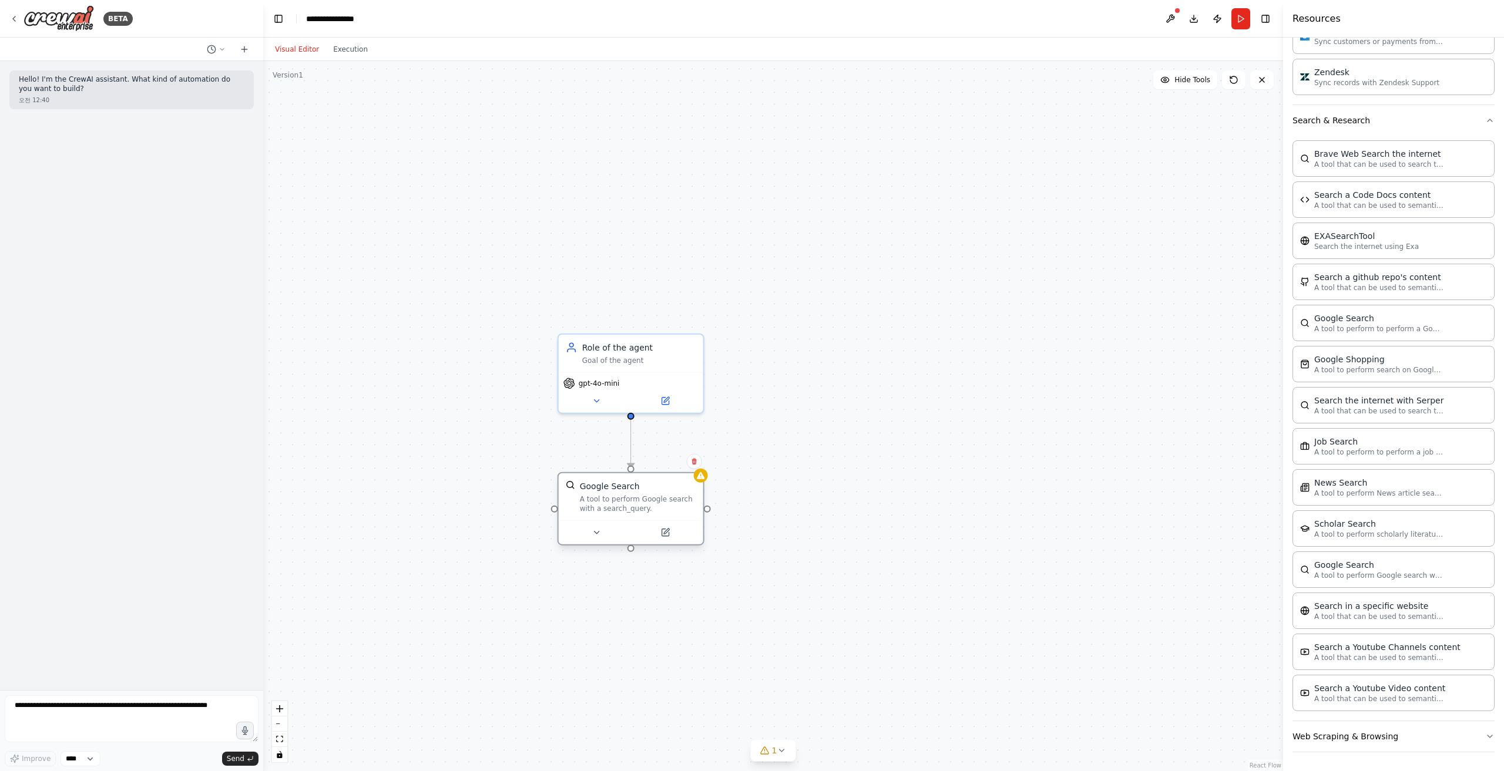
click at [673, 496] on div "A tool to perform Google search with a search_query." at bounding box center [638, 504] width 116 height 19
click at [629, 387] on div "gpt-4o-mini" at bounding box center [630, 381] width 135 height 12
click at [698, 325] on button at bounding box center [694, 320] width 15 height 15
click at [674, 322] on button "Confirm" at bounding box center [661, 321] width 42 height 14
click at [688, 495] on div "A tool to perform Google search with a search_query." at bounding box center [638, 504] width 116 height 19
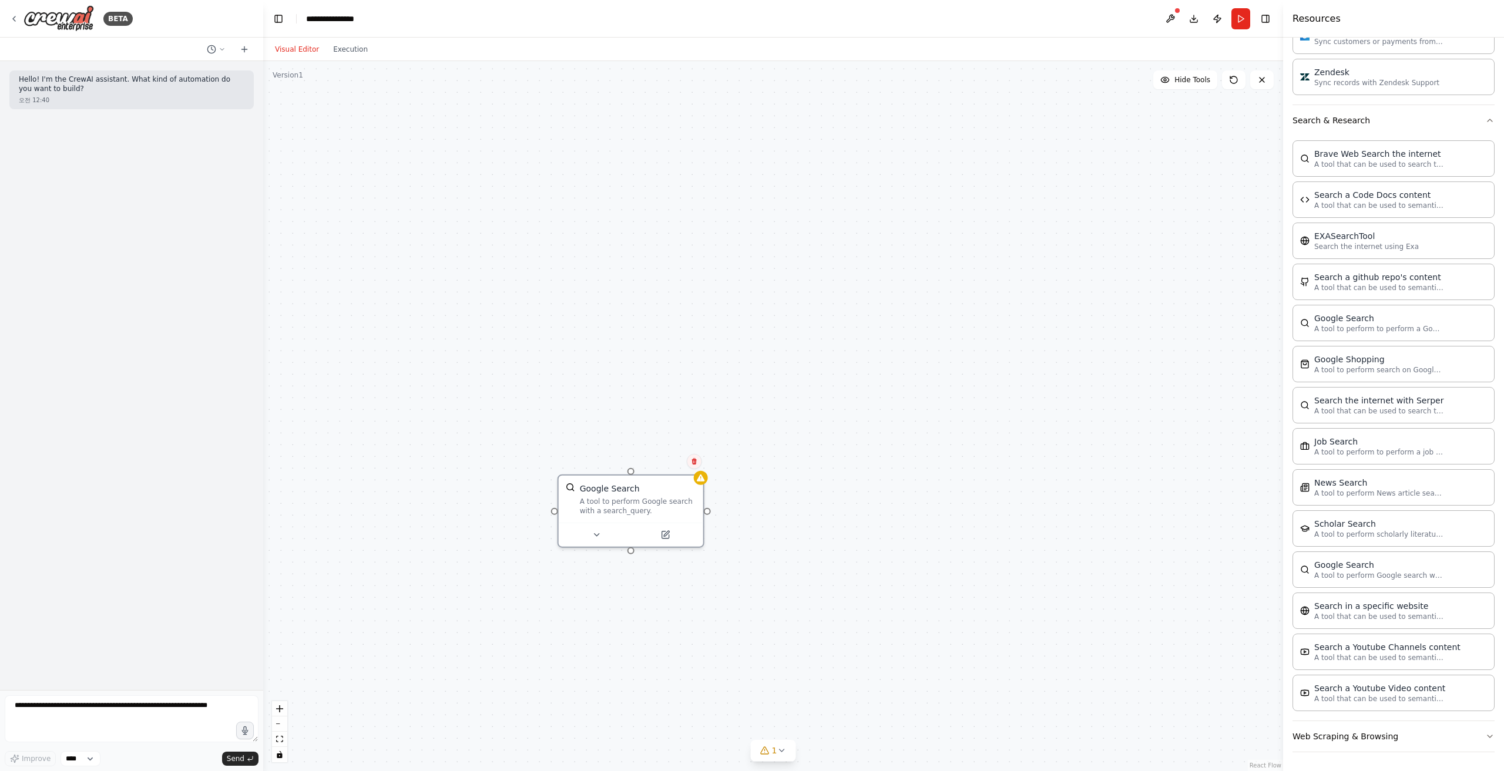
click at [695, 458] on icon at bounding box center [694, 461] width 7 height 7
click at [673, 460] on button "Confirm" at bounding box center [661, 462] width 42 height 14
